Goal: Task Accomplishment & Management: Use online tool/utility

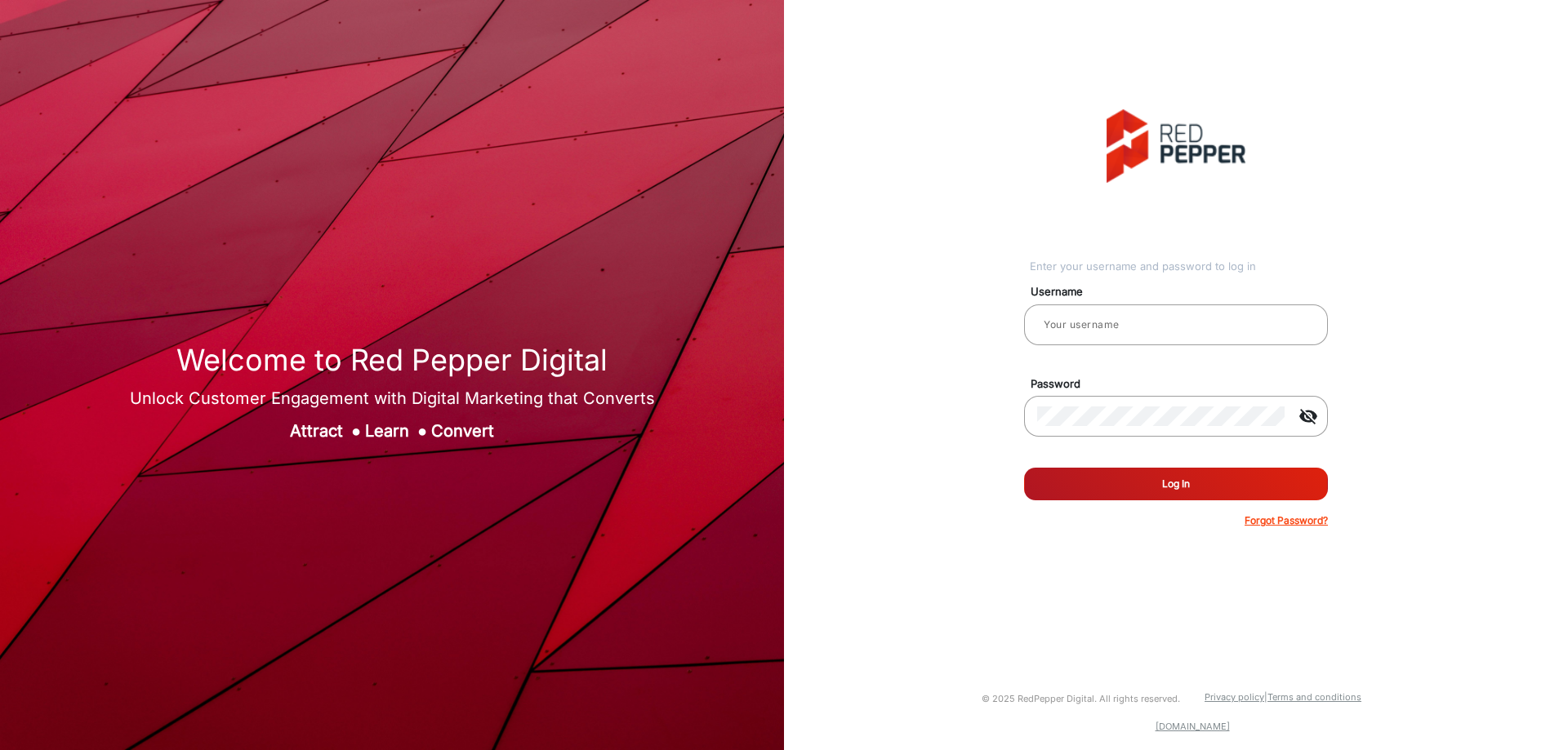
type input "CSTeam_Briefing Form"
click at [1106, 480] on button "Log In" at bounding box center [1176, 484] width 304 height 32
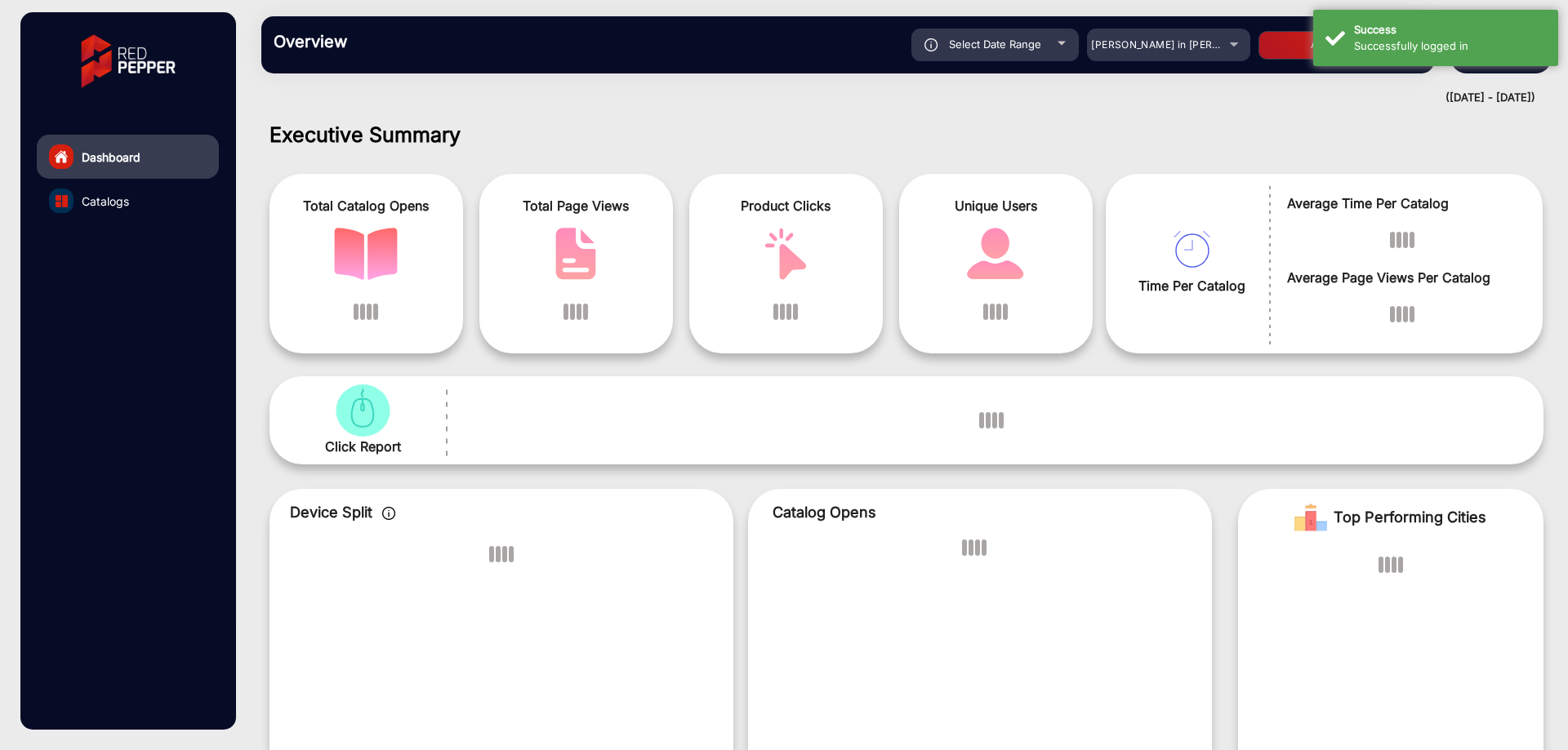
scroll to position [13, 0]
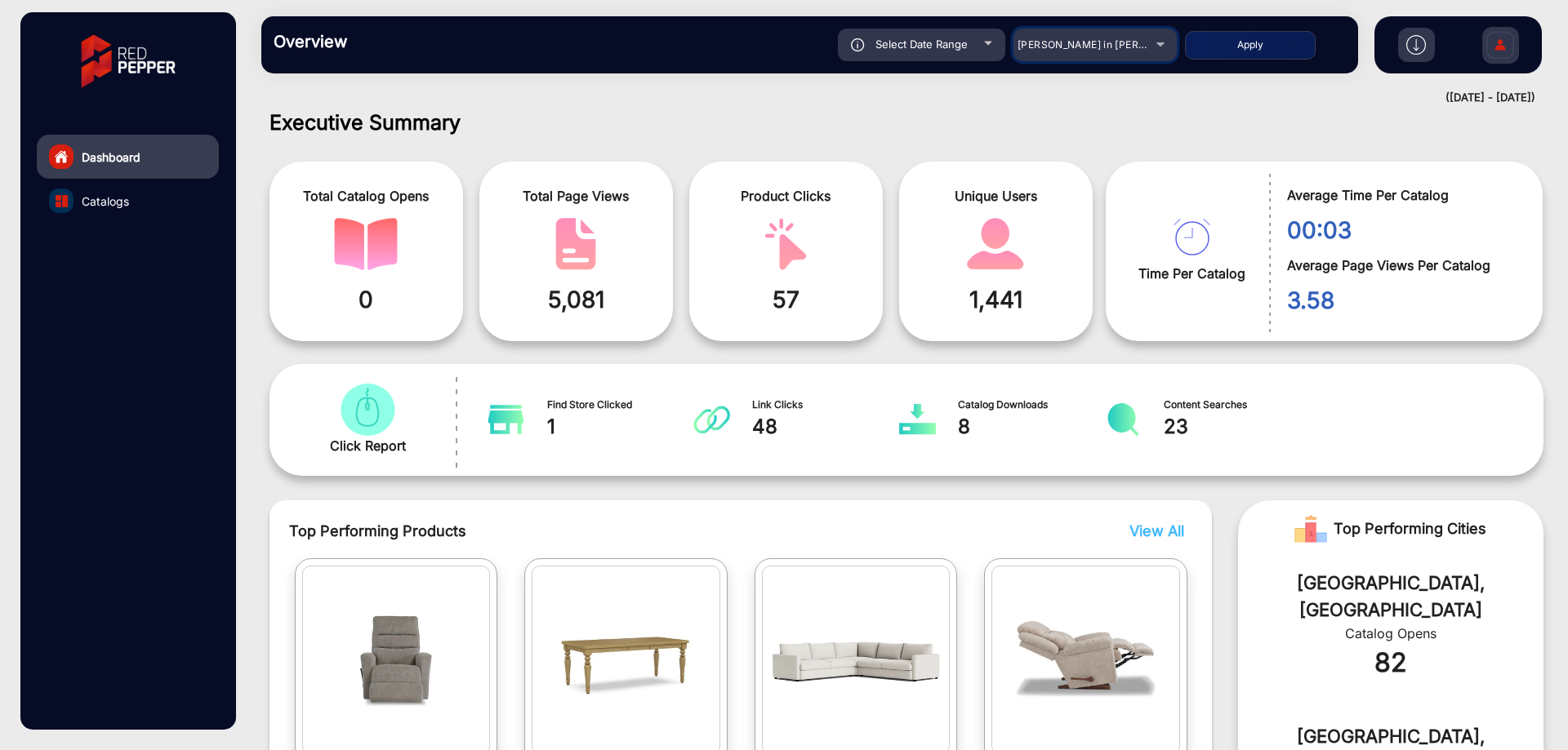
click at [1129, 49] on span "[PERSON_NAME] in [PERSON_NAME]" at bounding box center [1108, 45] width 181 height 13
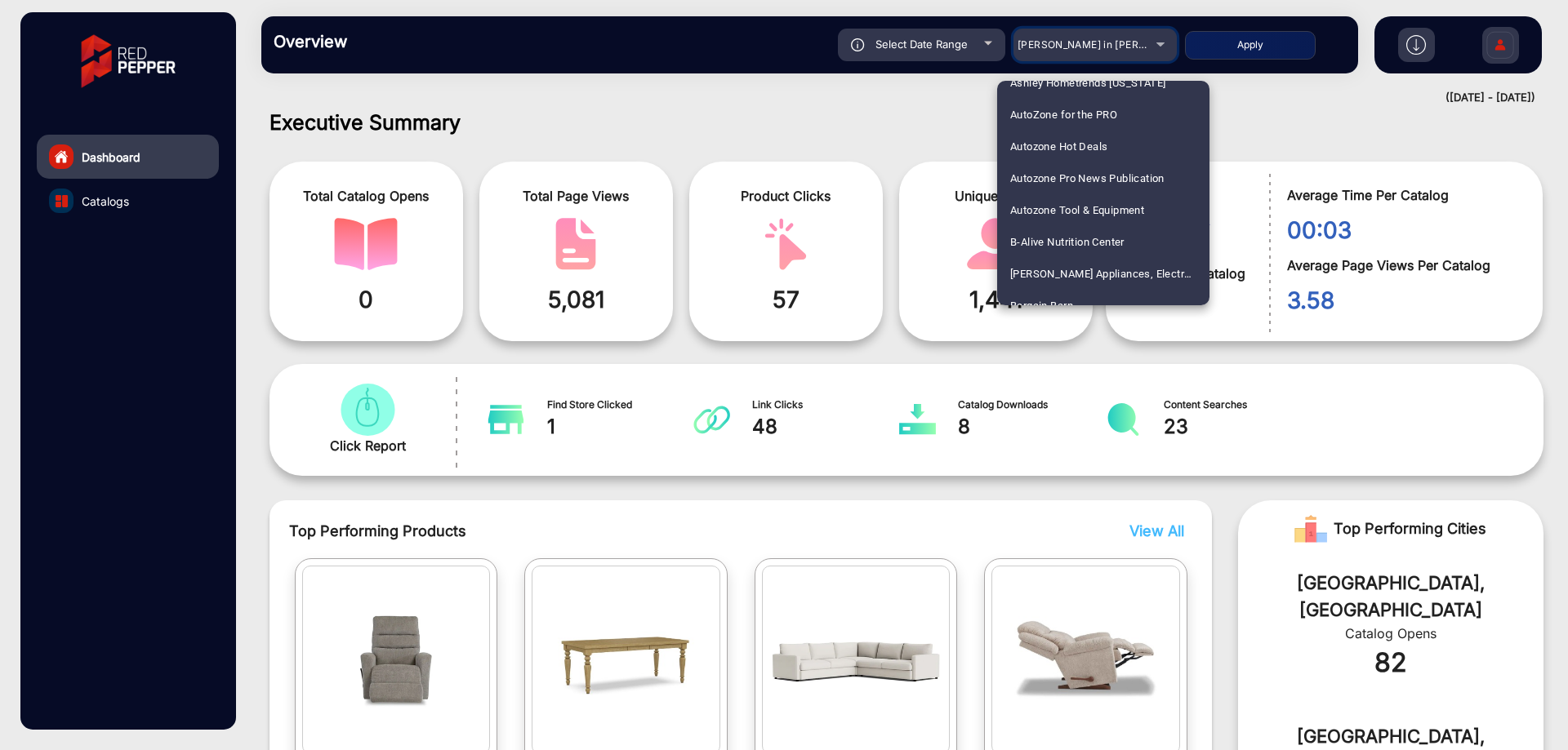
scroll to position [2106, 0]
click at [1056, 280] on mat-option "Heinens" at bounding box center [1103, 290] width 212 height 32
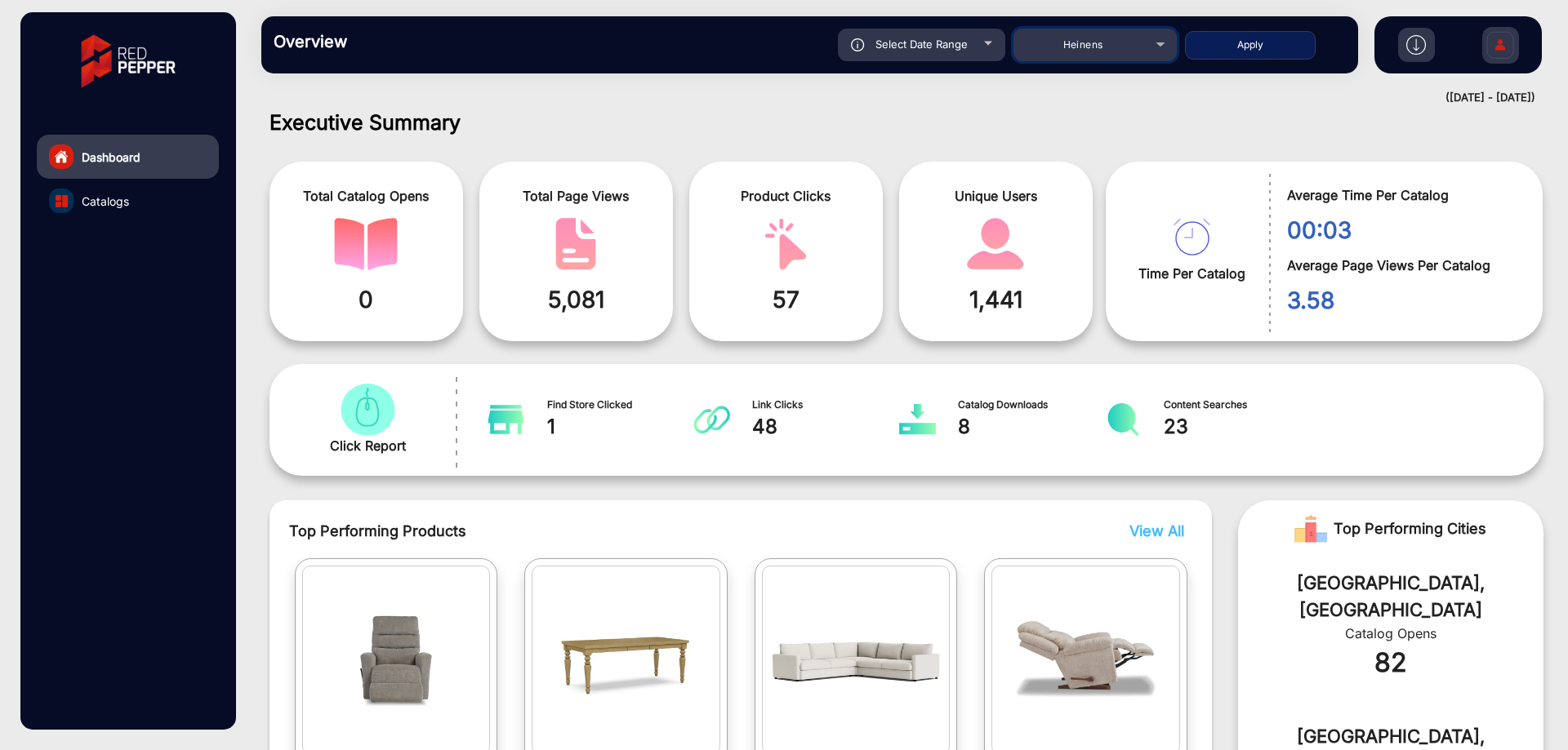
click at [1134, 47] on div "Heinens" at bounding box center [1083, 45] width 131 height 20
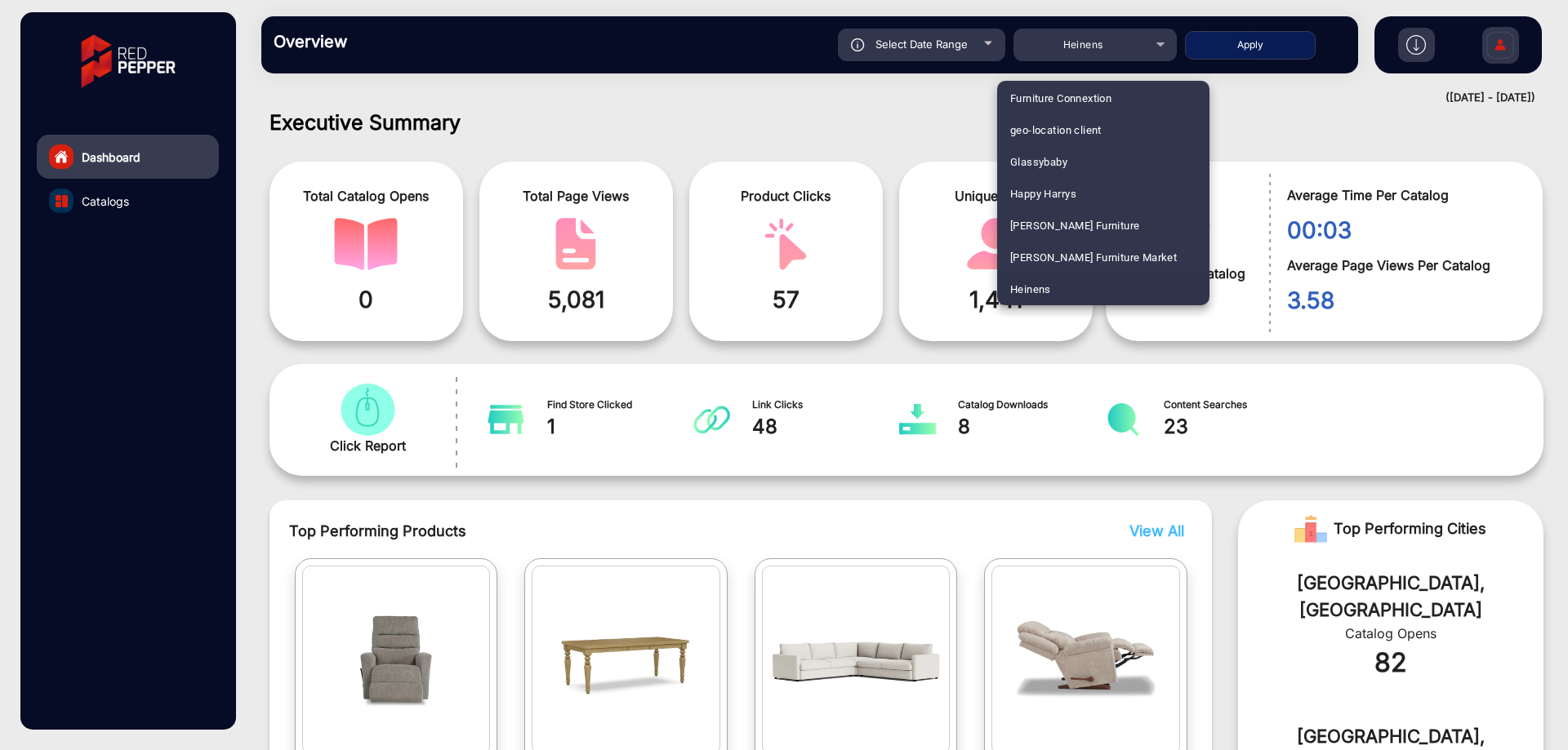
click at [949, 38] on div at bounding box center [784, 375] width 1568 height 750
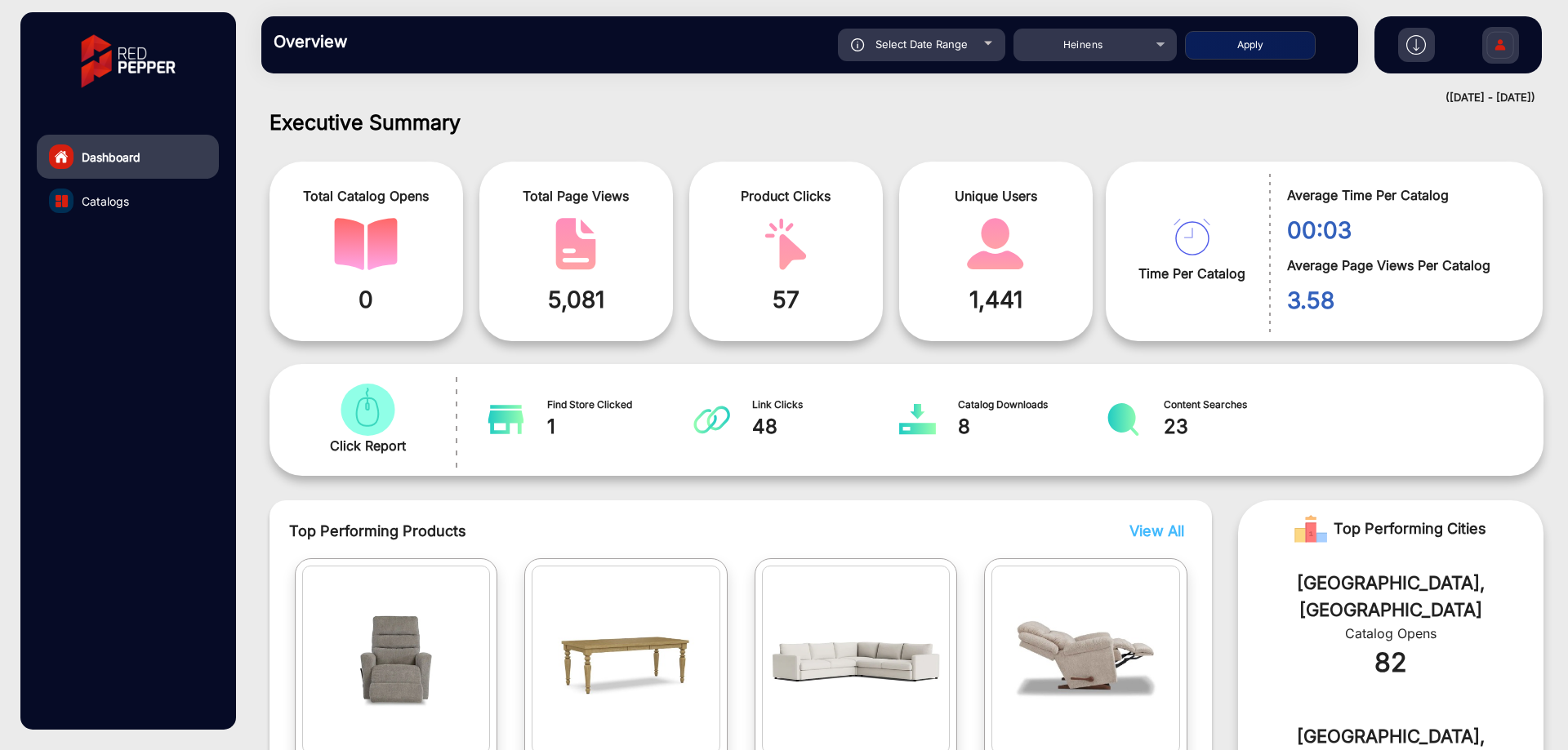
click at [948, 41] on span "Select Date Range" at bounding box center [921, 44] width 92 height 13
type input "[DATE]"
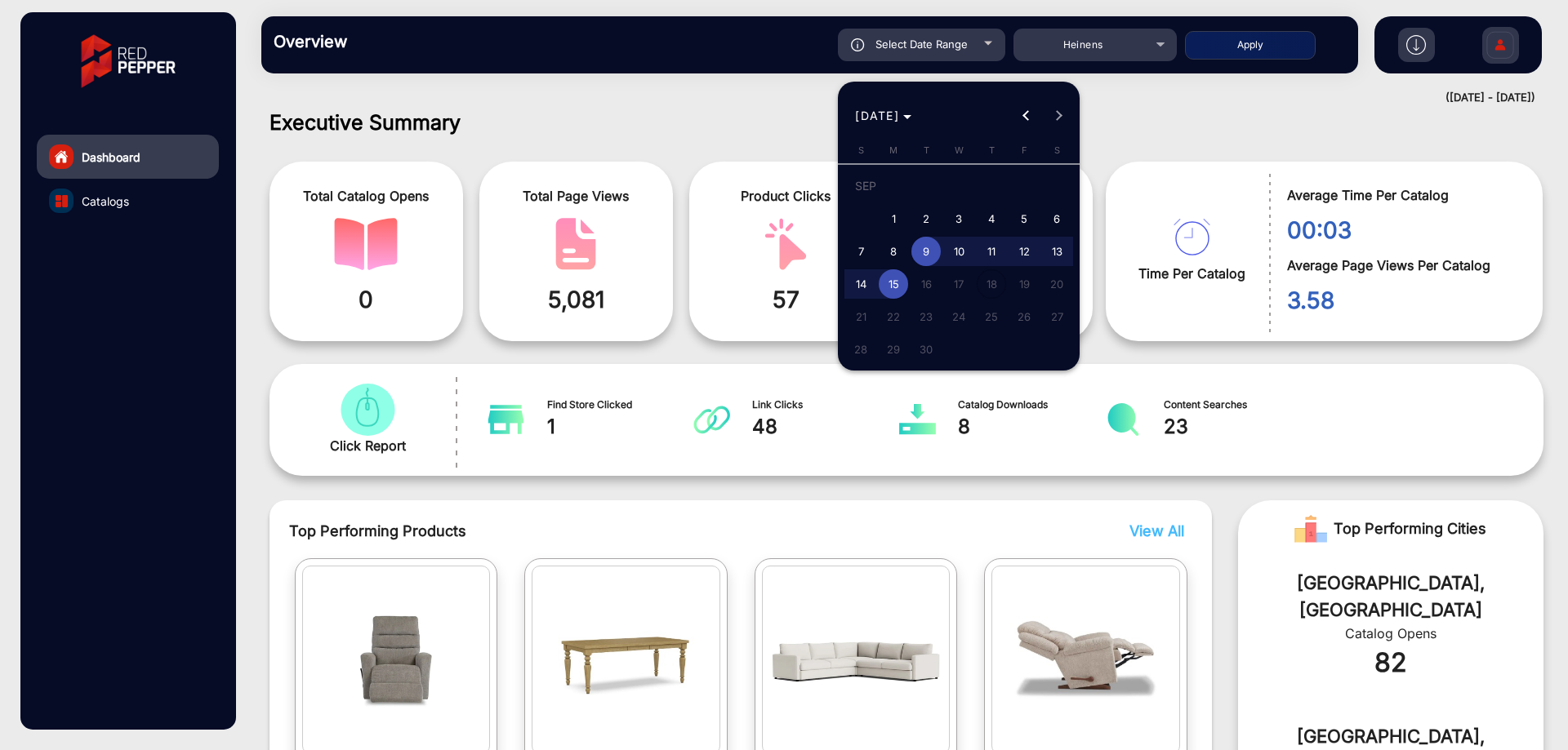
click at [900, 216] on span "1" at bounding box center [893, 218] width 30 height 30
type input "[DATE]"
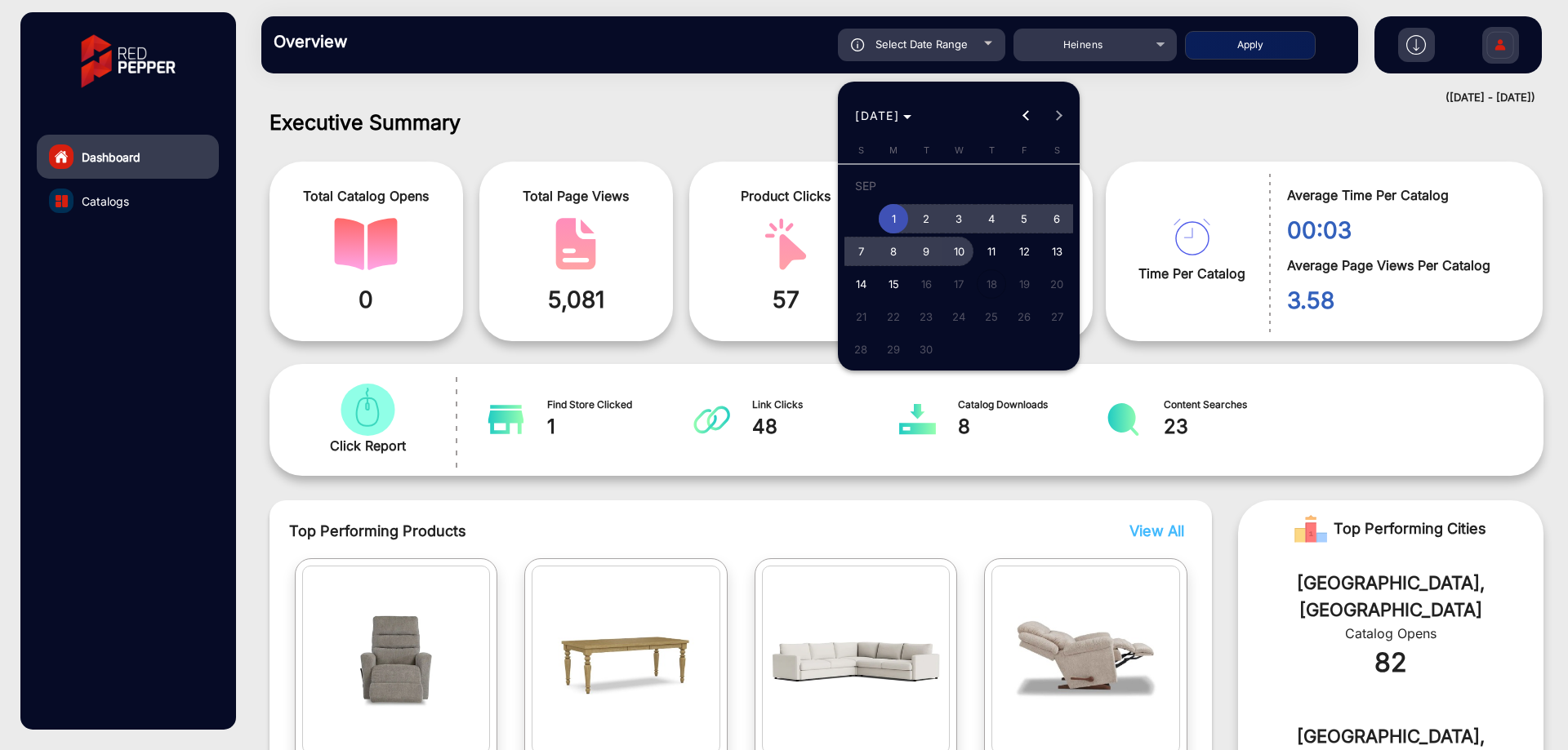
click at [953, 251] on span "10" at bounding box center [958, 251] width 30 height 30
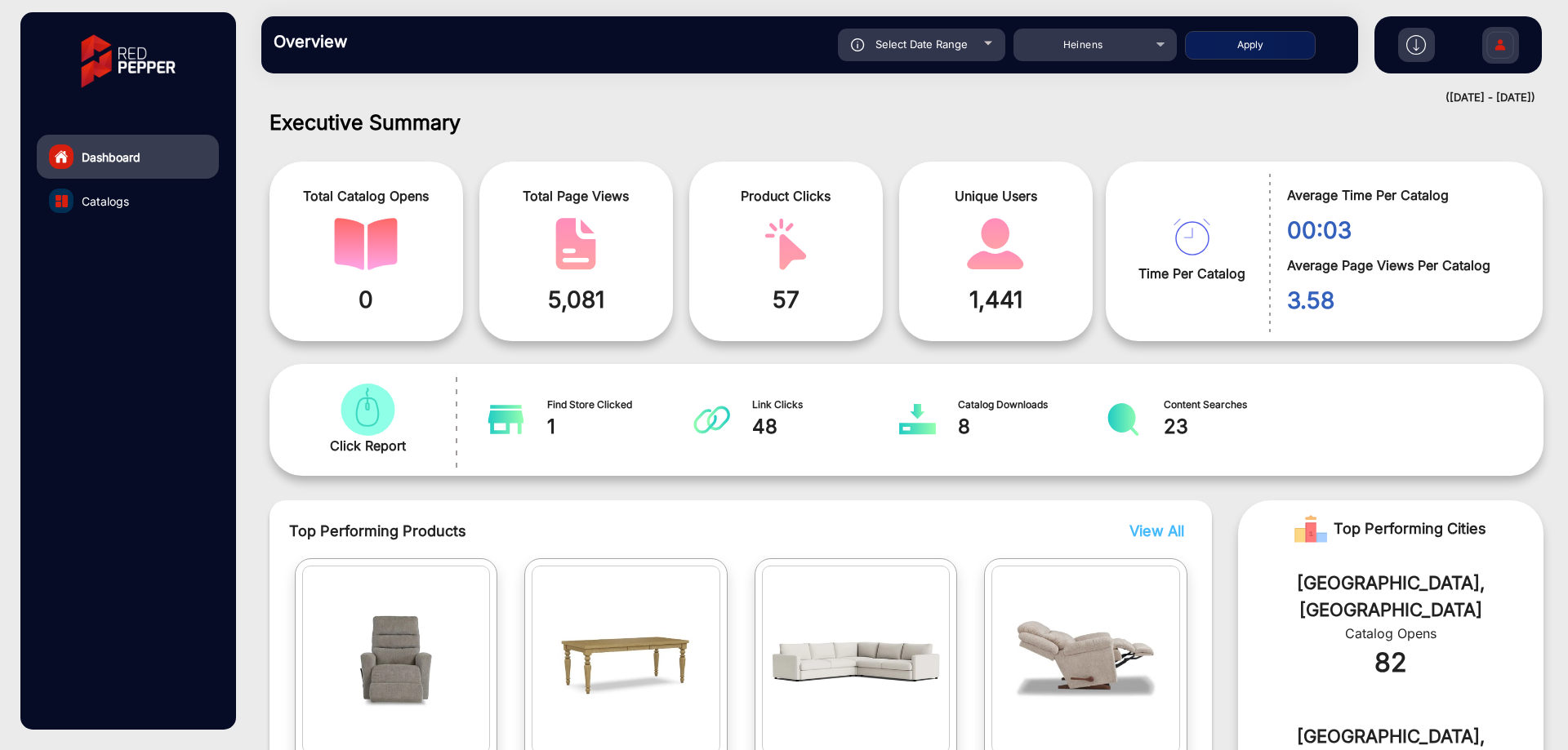
type input "[DATE]"
click at [1212, 42] on button "Apply" at bounding box center [1250, 46] width 131 height 29
type input "[DATE]"
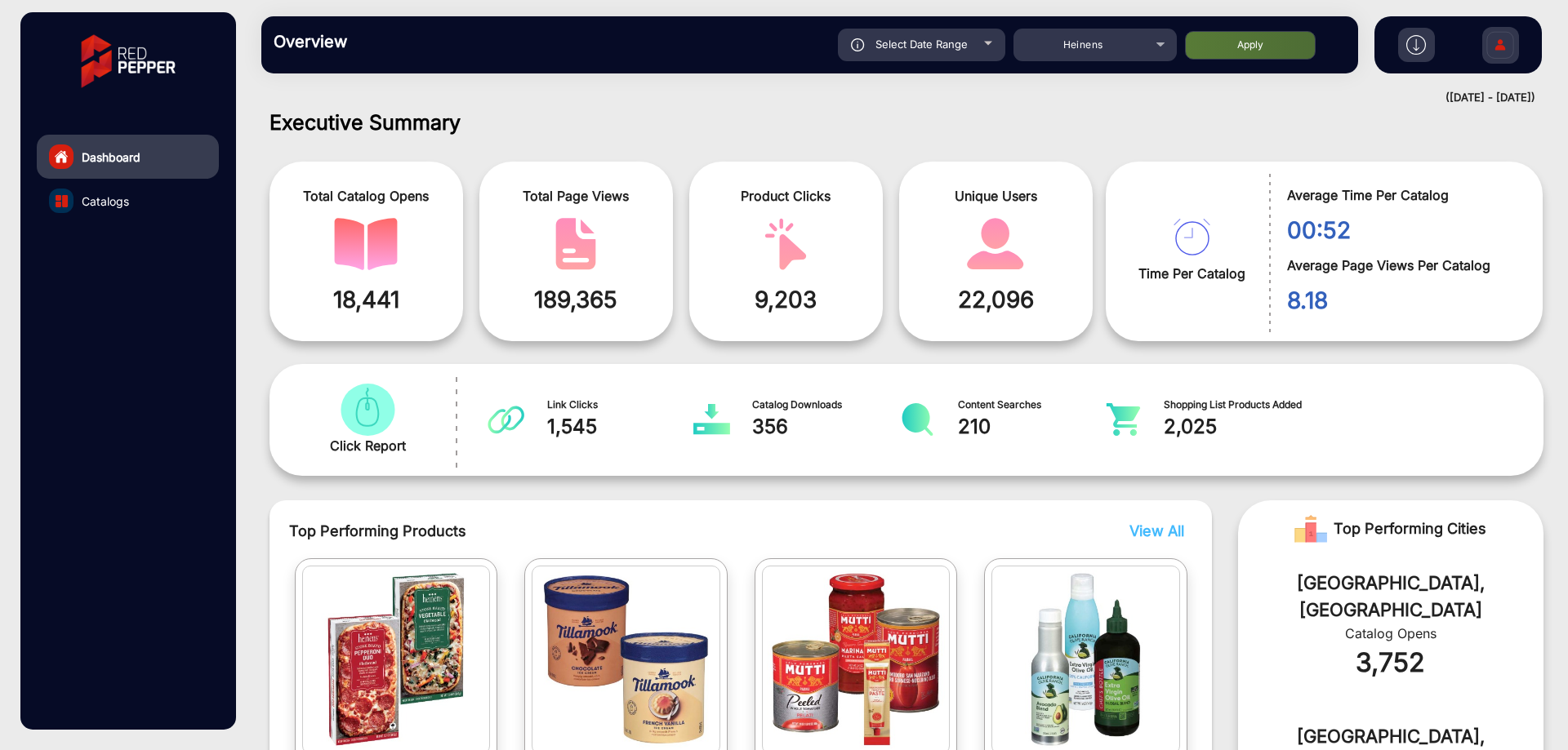
click at [127, 191] on link "Catalogs" at bounding box center [127, 200] width 182 height 44
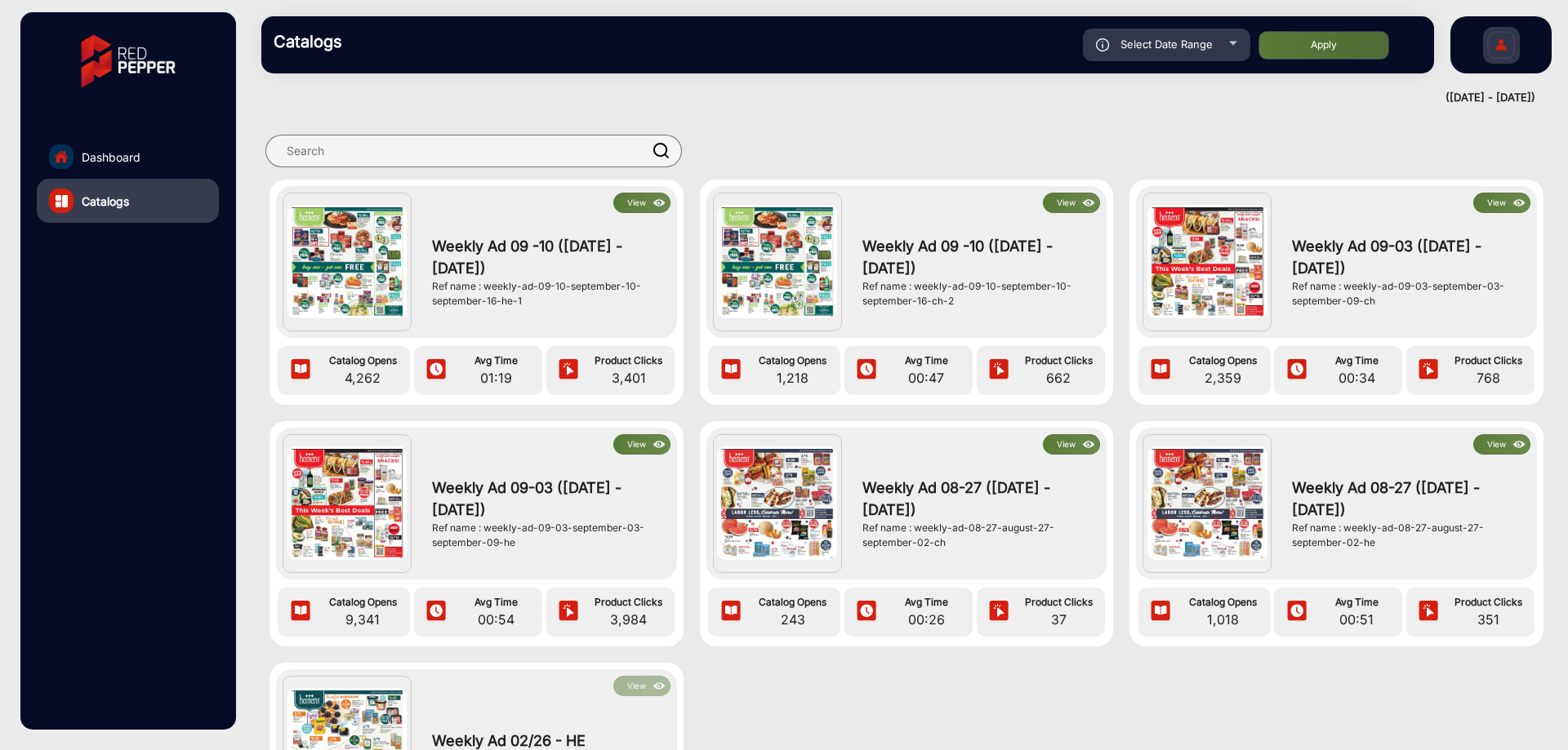
click at [645, 447] on button "View" at bounding box center [642, 444] width 57 height 21
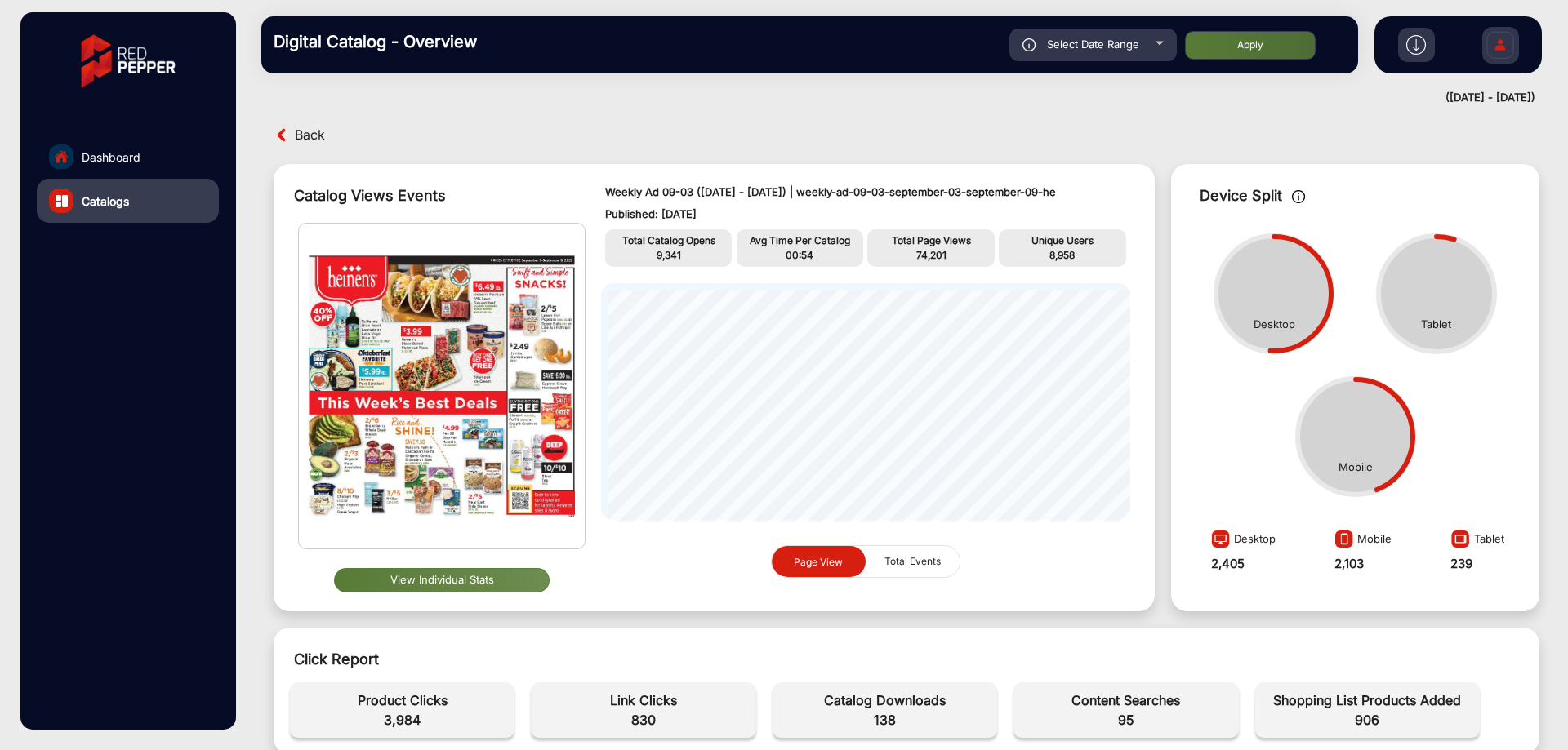
click at [303, 141] on span "Back" at bounding box center [310, 135] width 30 height 25
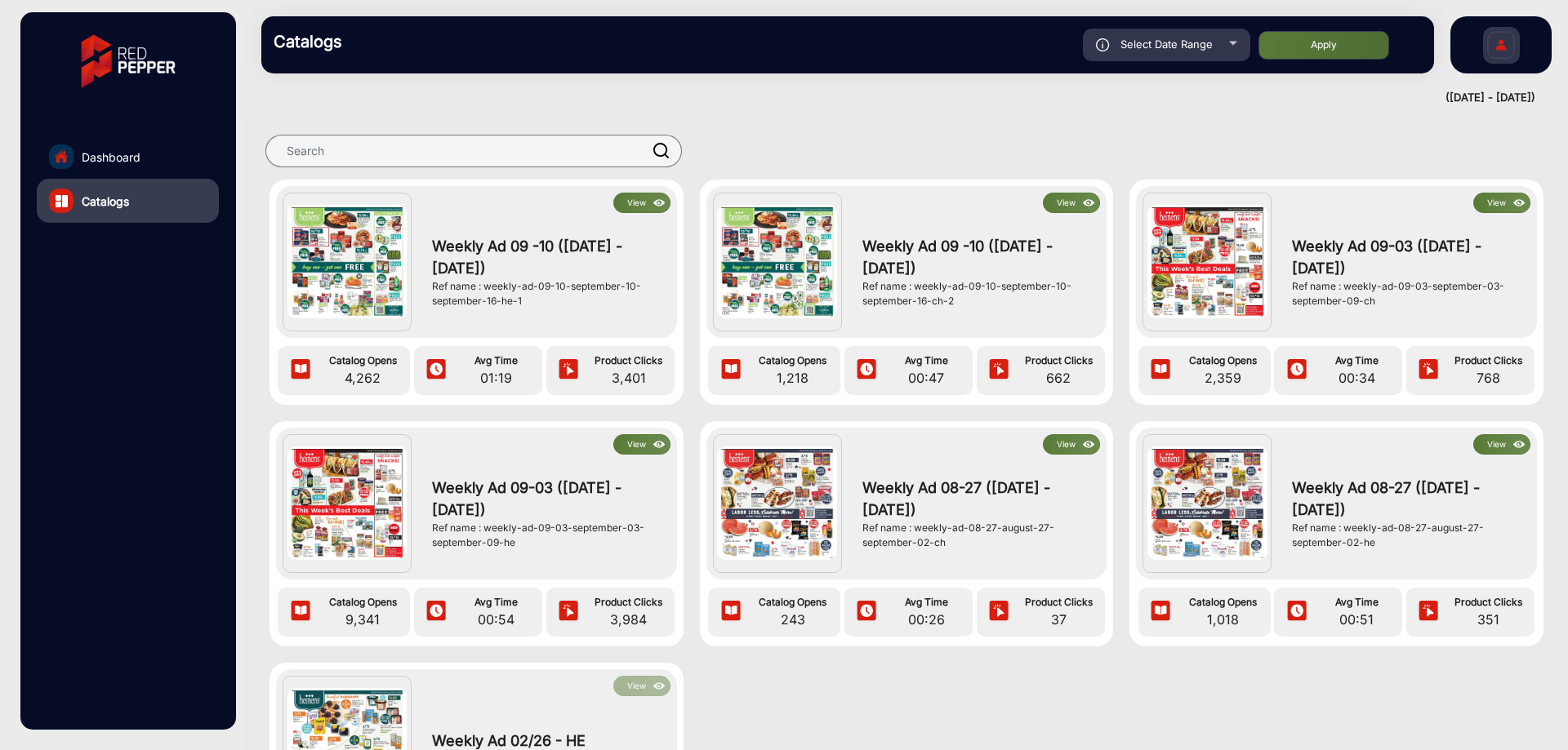
click at [1498, 199] on button "View" at bounding box center [1502, 202] width 57 height 21
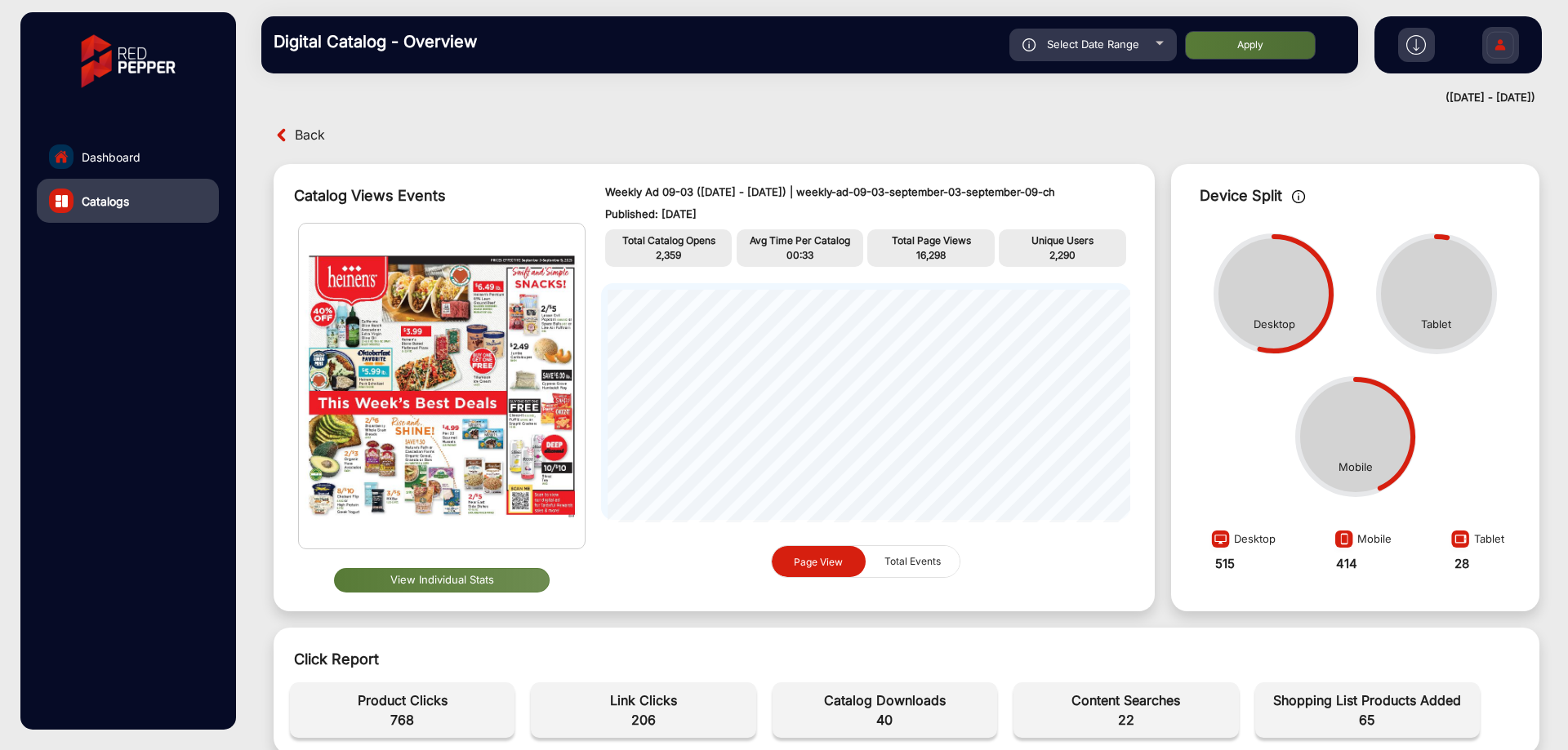
click at [303, 129] on span "Back" at bounding box center [310, 135] width 30 height 25
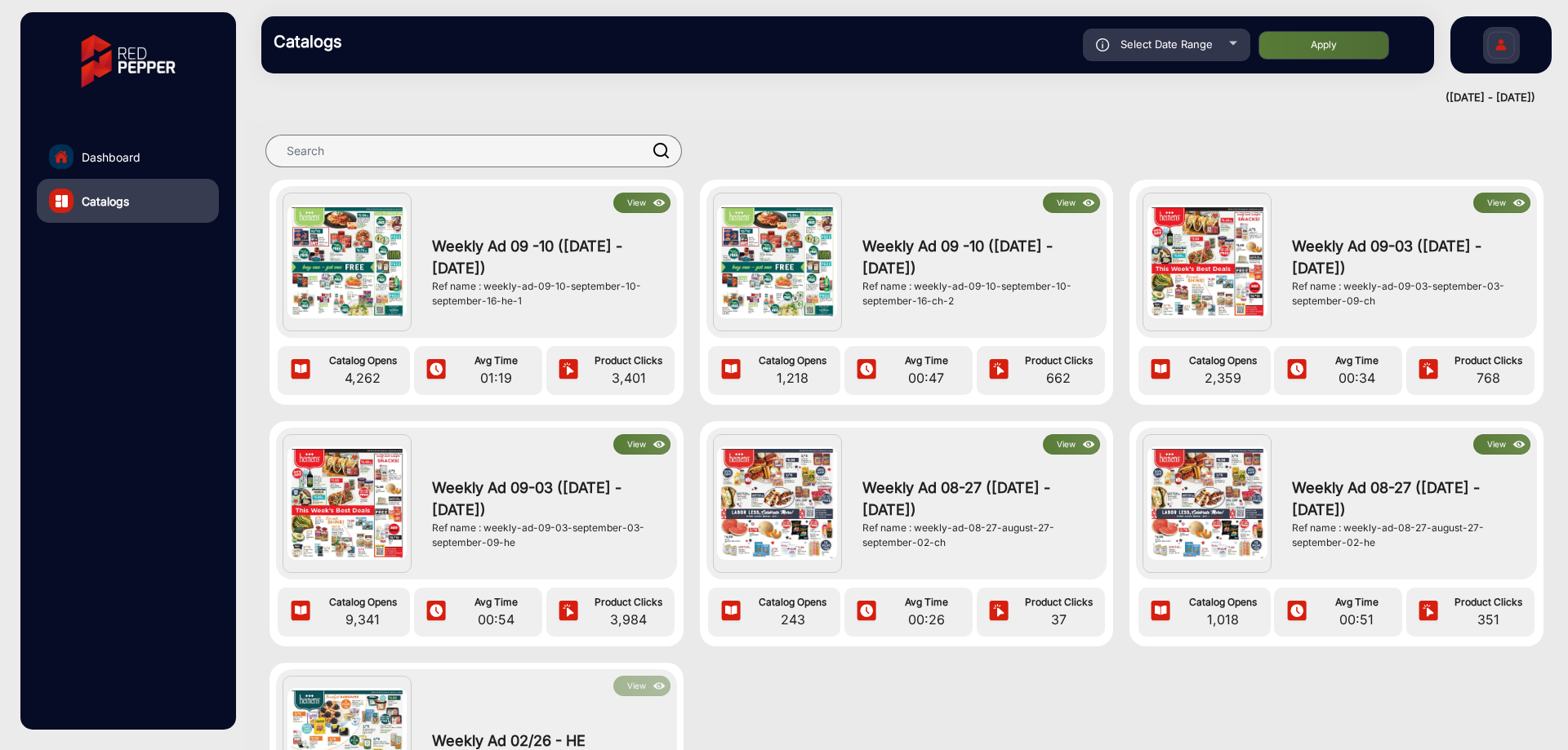
click at [650, 444] on img at bounding box center [659, 445] width 19 height 18
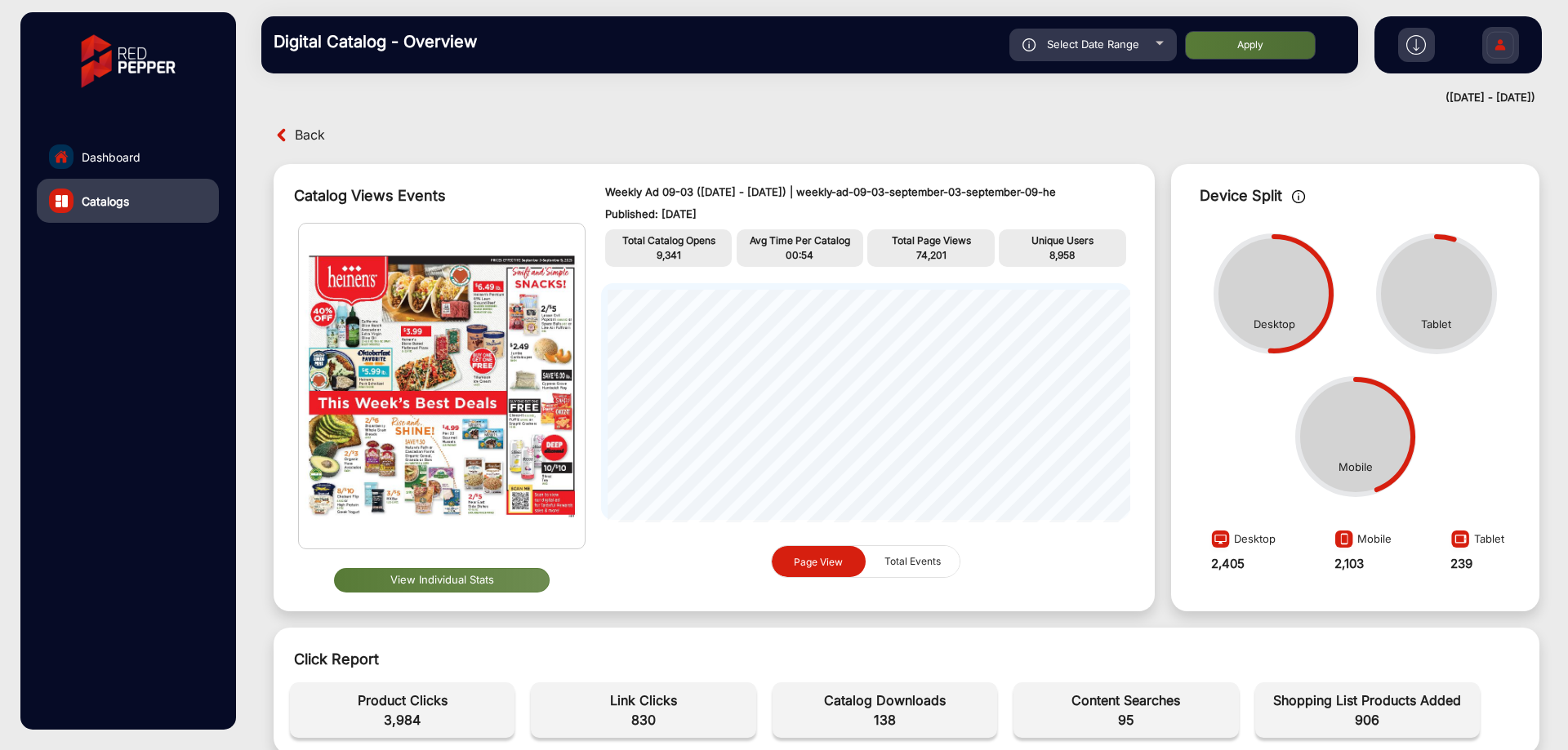
click at [1118, 38] on span "Select Date Range" at bounding box center [1092, 44] width 92 height 13
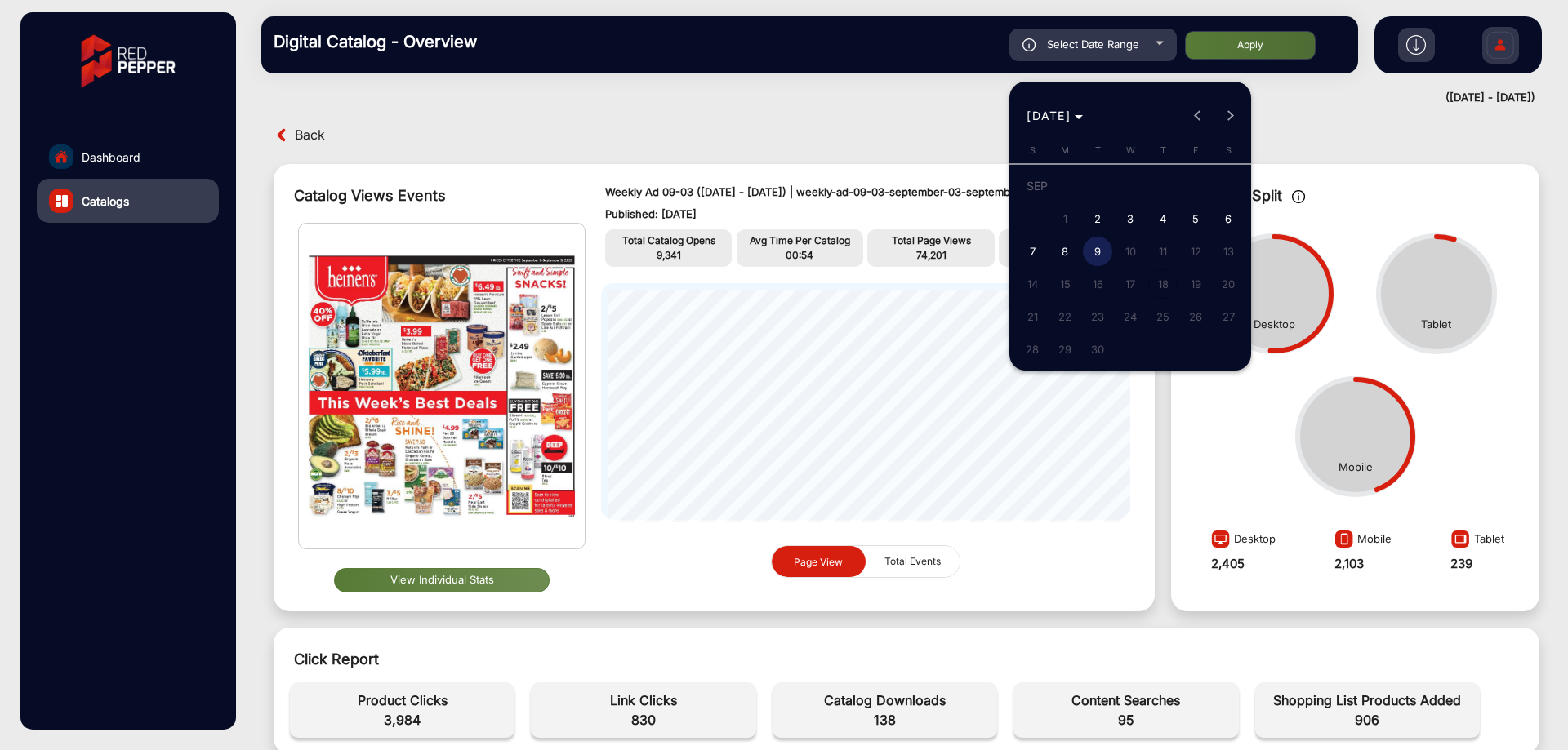
click at [1097, 214] on span "2" at bounding box center [1097, 218] width 30 height 30
type input "[DATE]"
click at [1095, 245] on span "9" at bounding box center [1097, 251] width 30 height 30
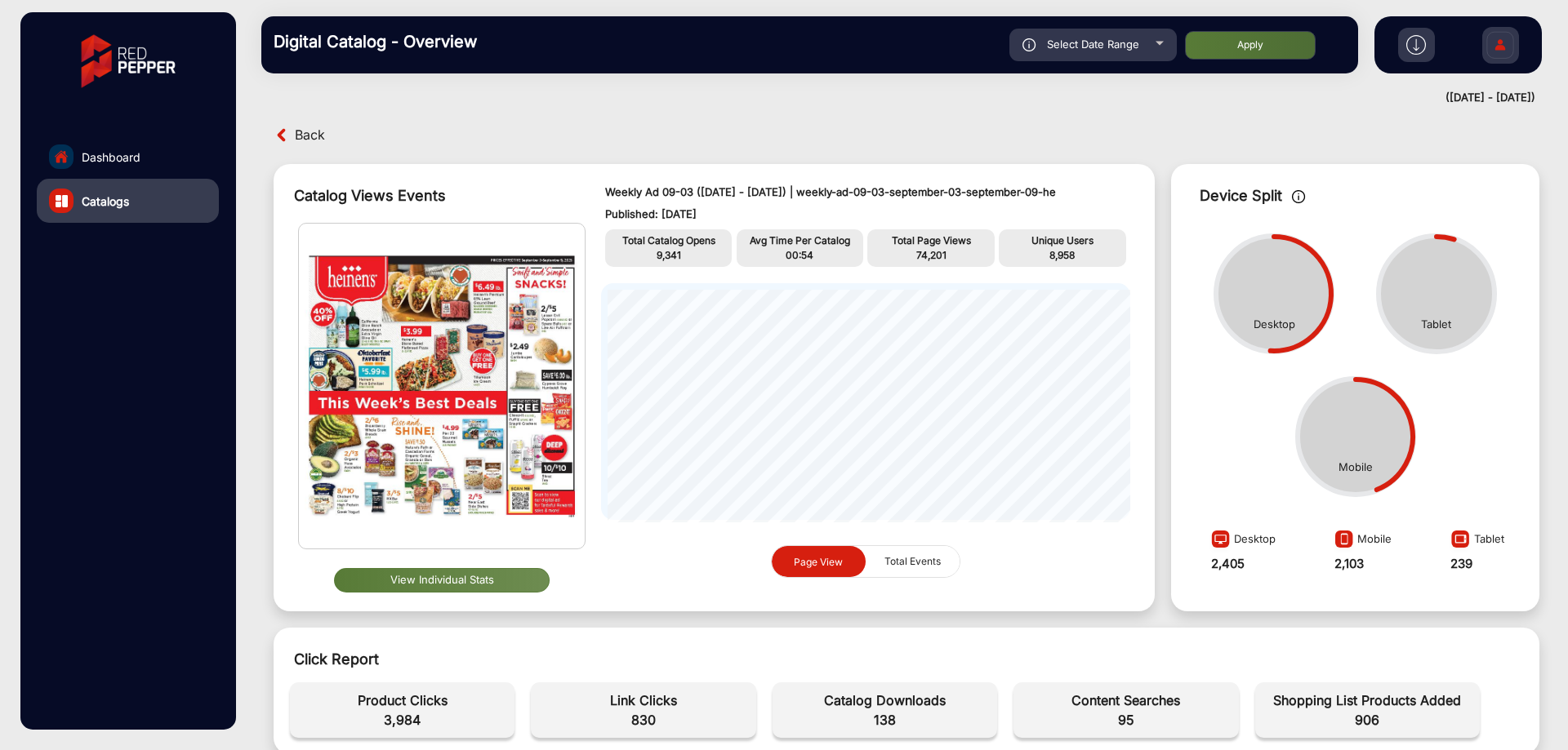
type input "[DATE]"
click at [1230, 42] on button "Apply" at bounding box center [1250, 46] width 131 height 29
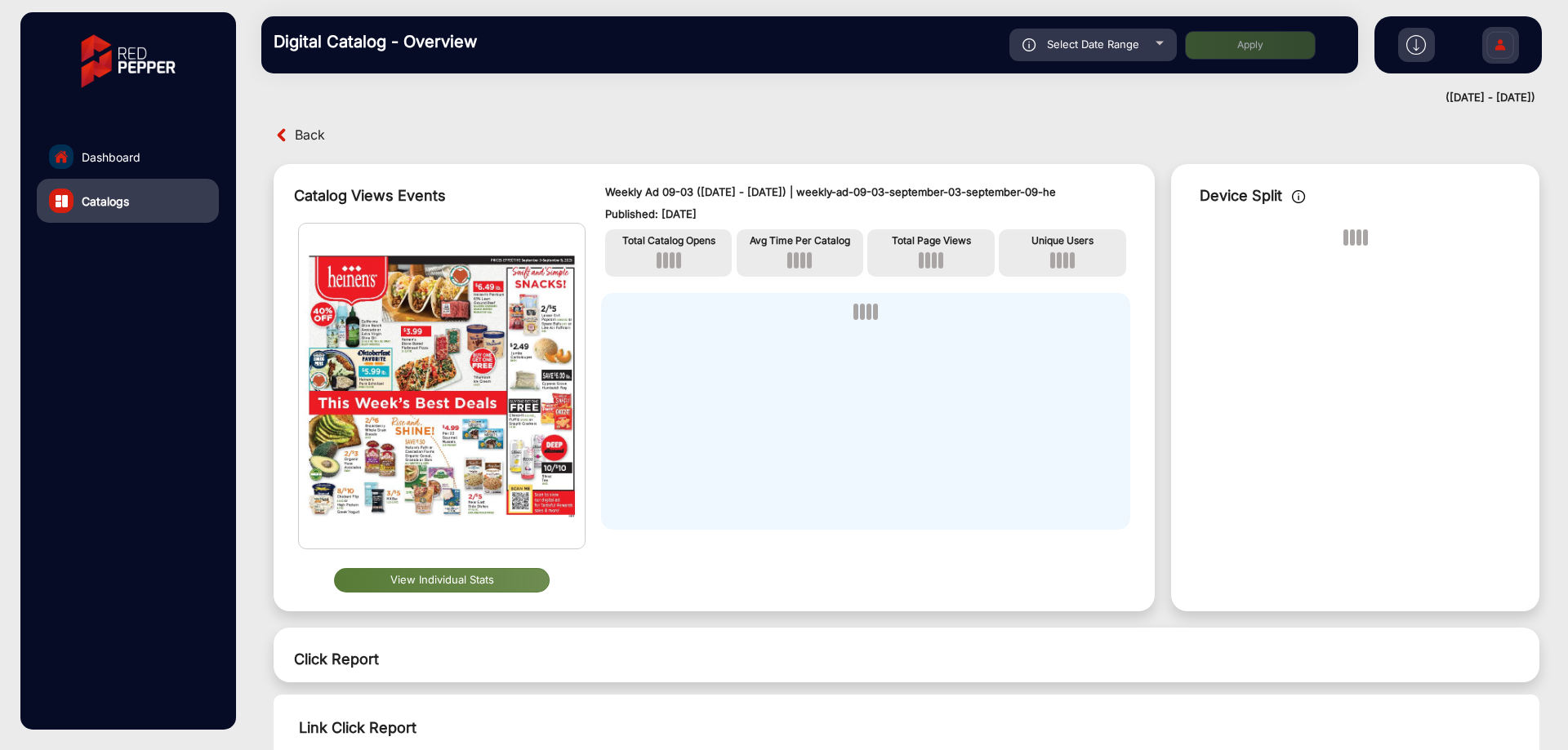
scroll to position [13, 0]
